Goal: Find specific page/section: Find specific page/section

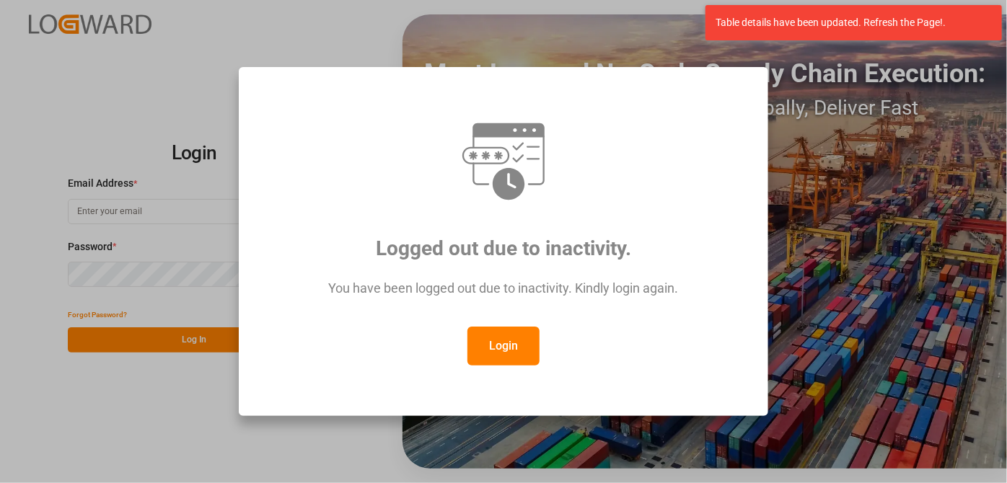
click at [504, 335] on button "Login" at bounding box center [503, 346] width 72 height 39
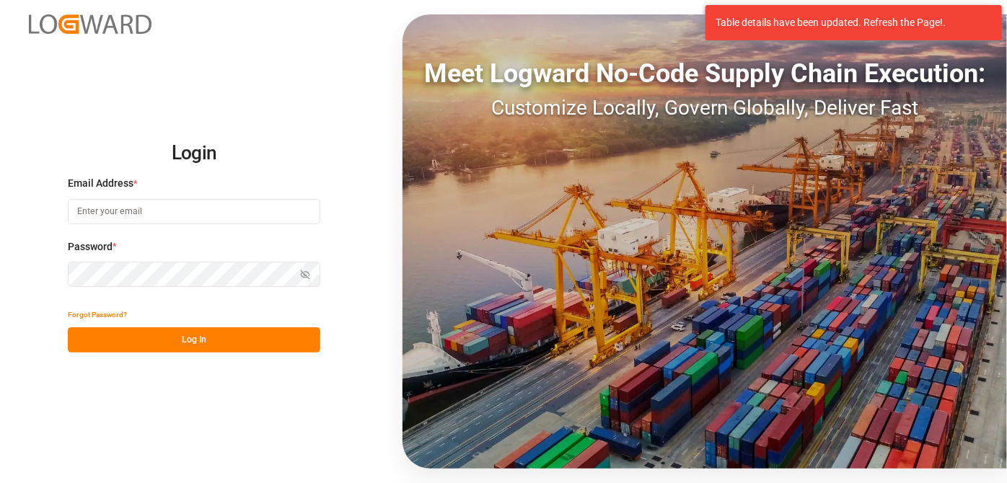
click at [173, 220] on input at bounding box center [194, 211] width 252 height 25
type input "[EMAIL_ADDRESS][PERSON_NAME][DOMAIN_NAME]"
click at [227, 344] on button "Log In" at bounding box center [194, 340] width 252 height 25
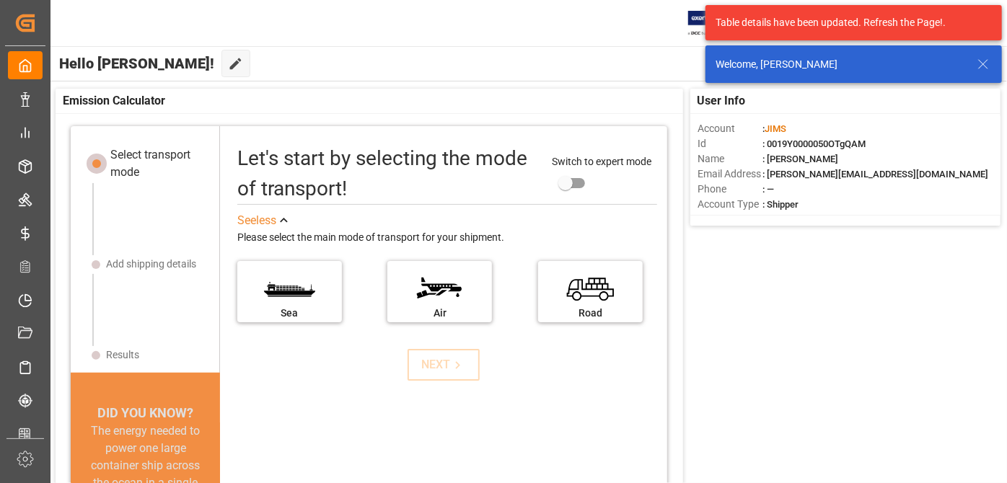
click at [985, 68] on icon at bounding box center [983, 64] width 17 height 17
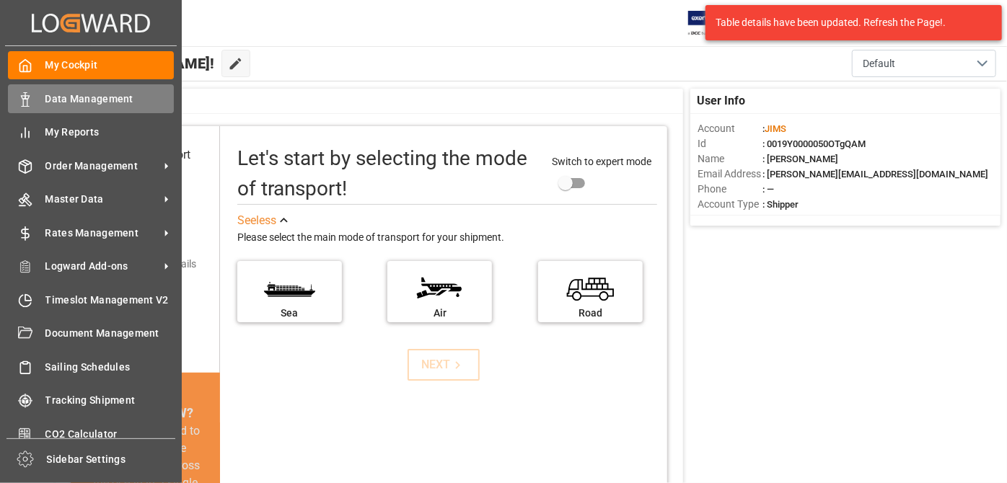
click at [27, 101] on rect at bounding box center [25, 102] width 4 height 7
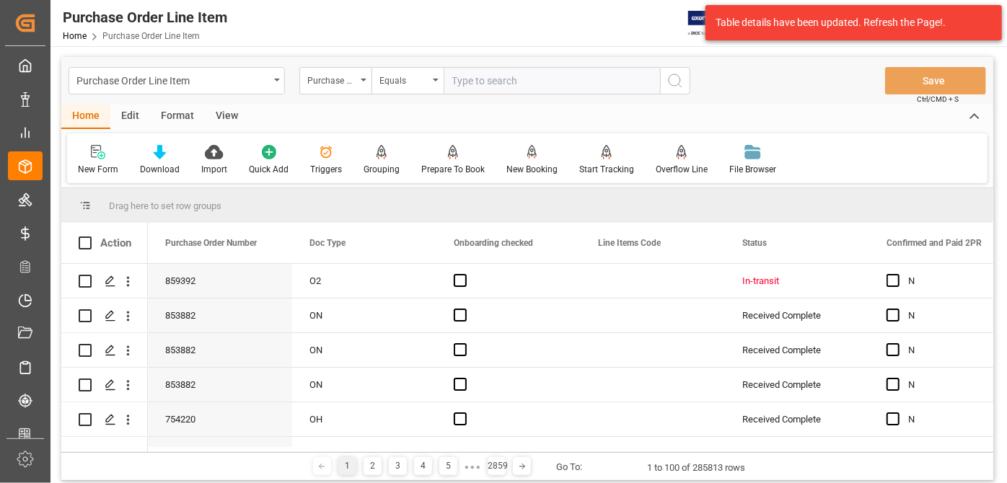
click at [362, 113] on div "Home Edit Format View" at bounding box center [527, 117] width 932 height 25
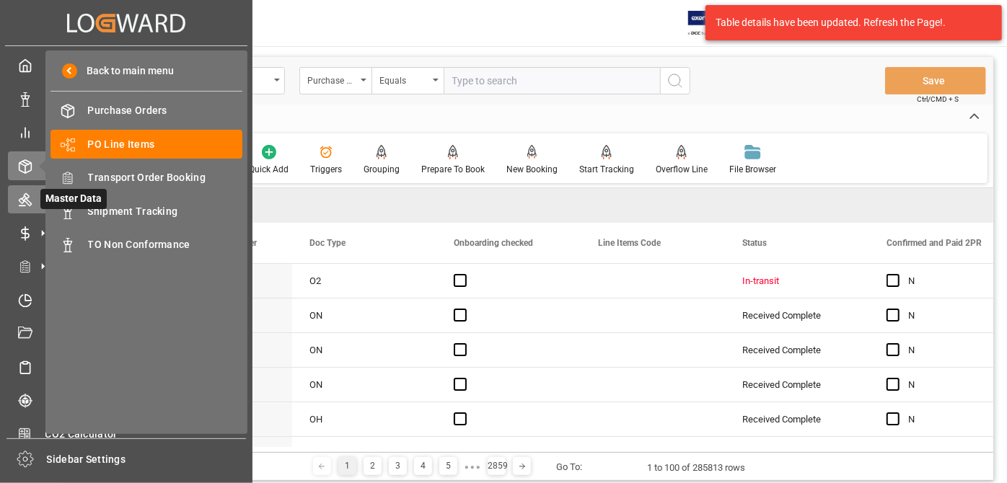
click at [23, 193] on icon at bounding box center [25, 200] width 14 height 14
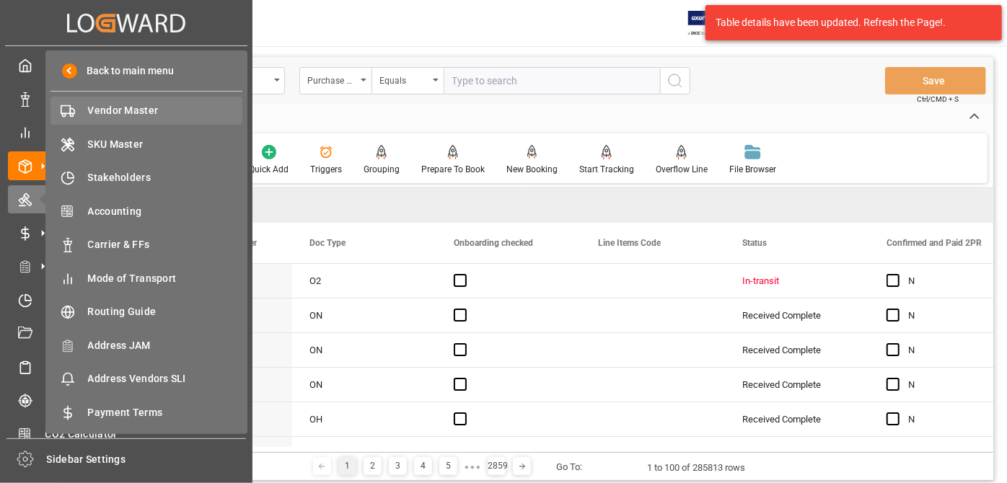
click at [137, 110] on span "Vendor Master" at bounding box center [165, 110] width 155 height 15
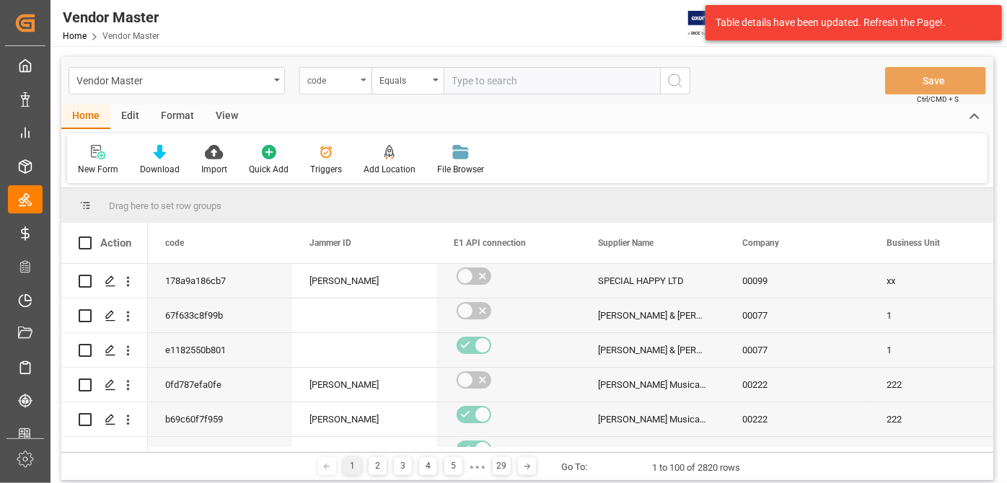
click at [330, 85] on div "code" at bounding box center [331, 79] width 49 height 17
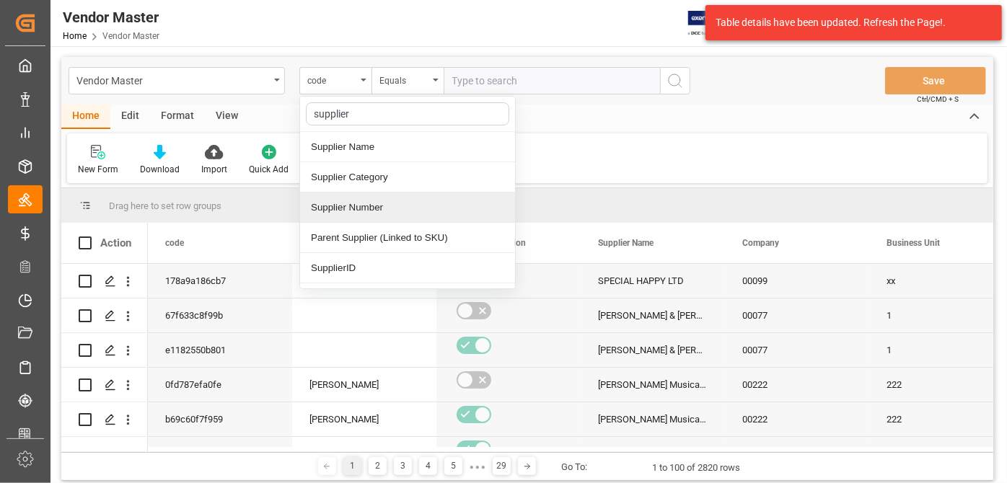
type input "supplier n"
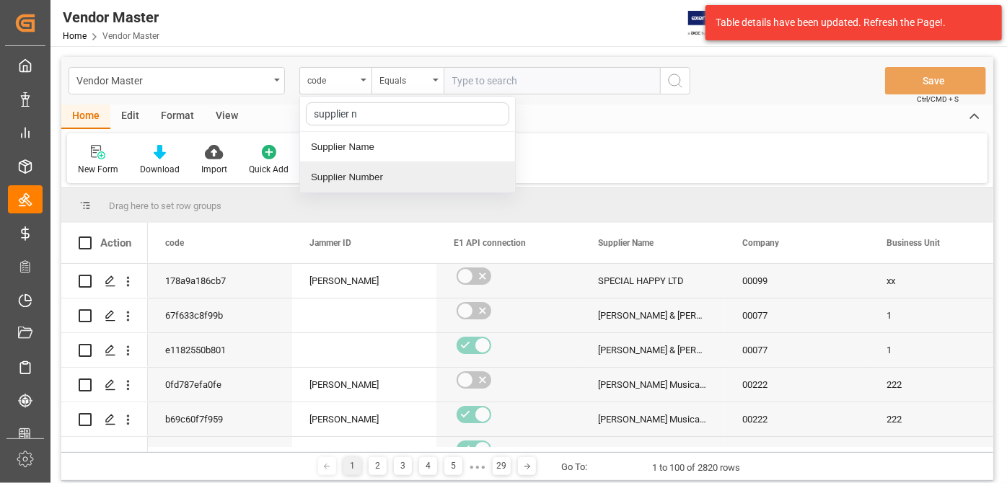
click at [379, 176] on div "Supplier Number" at bounding box center [407, 177] width 215 height 30
click at [559, 98] on div "Vendor Master Supplier Number Equals Save Ctrl/CMD + S" at bounding box center [527, 81] width 932 height 48
click at [558, 80] on input "text" at bounding box center [552, 80] width 216 height 27
paste input "752630"
type input "752630"
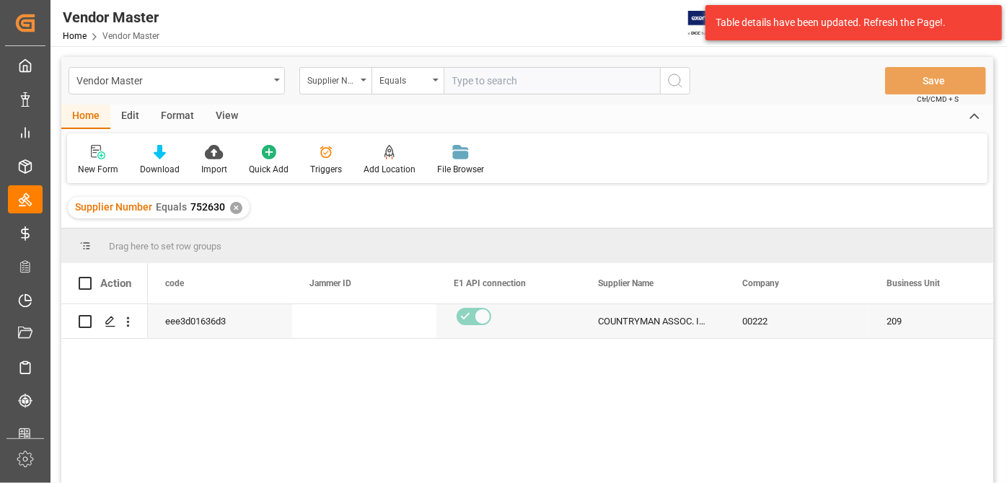
drag, startPoint x: 410, startPoint y: 423, endPoint x: 400, endPoint y: 423, distance: 10.8
click at [404, 423] on div "eee3d01636d3 COUNTRYMAN ASSOC. INC. (T) 00222 209 A" at bounding box center [570, 398] width 845 height 188
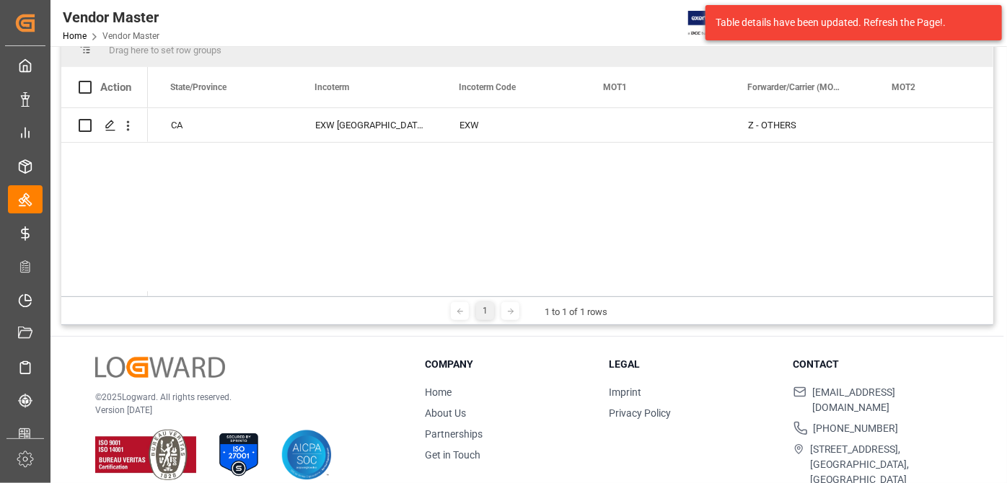
click at [544, 175] on div "US 94025 CA EXW [GEOGRAPHIC_DATA] [GEOGRAPHIC_DATA] [GEOGRAPHIC_DATA] EXW Z - O…" at bounding box center [570, 202] width 845 height 188
